Goal: Submit feedback/report problem: Complete application form

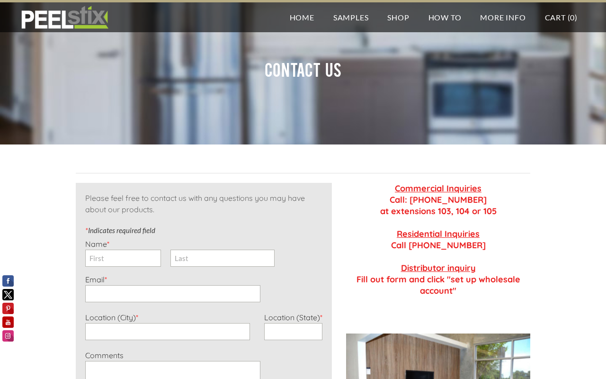
type input "[PERSON_NAME]"
type input "[EMAIL_ADDRESS][DOMAIN_NAME]"
type input "[PERSON_NAME]"
type input "[US_STATE]"
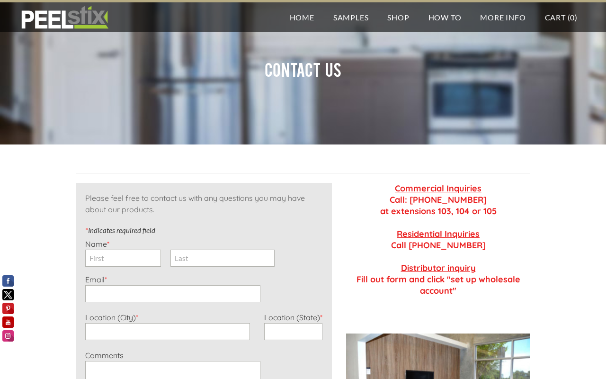
type textarea "Hello, team at Reface Supplies, This is [PERSON_NAME], I am based in [GEOGRAPHI…"
checkbox input "true"
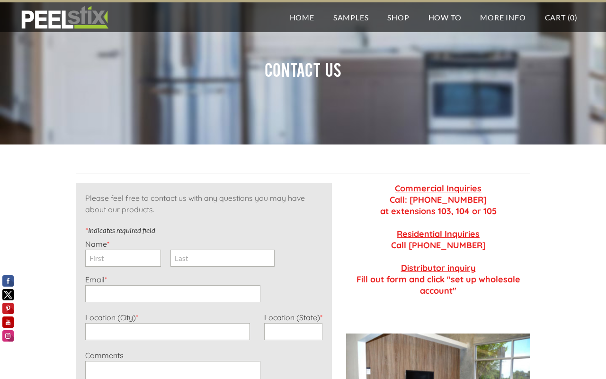
checkbox input "true"
type input "888-871-3416"
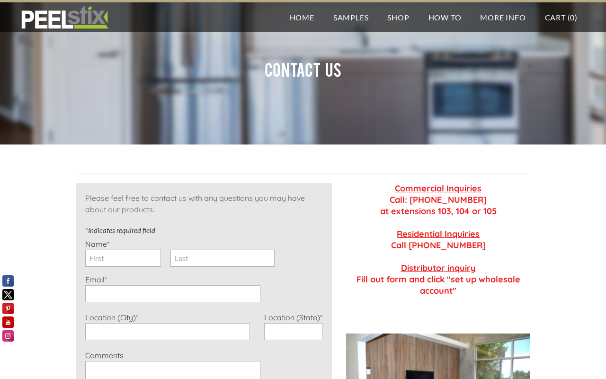
type input "Not known"
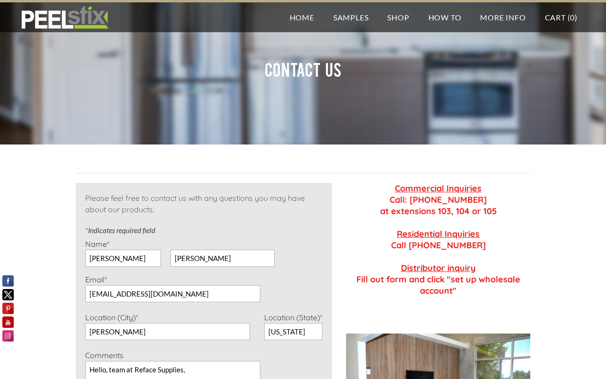
scroll to position [183, 0]
